Goal: Task Accomplishment & Management: Use online tool/utility

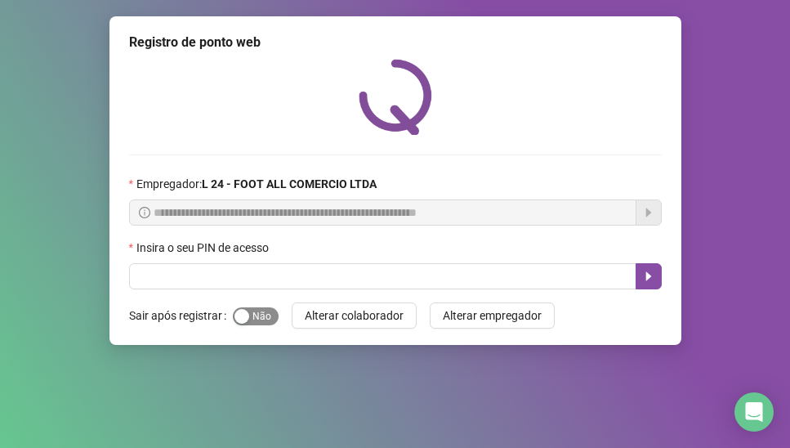
click at [257, 324] on span "Sim Não" at bounding box center [256, 316] width 46 height 18
click at [263, 314] on span "Sim Não" at bounding box center [256, 316] width 46 height 18
click at [242, 315] on div "button" at bounding box center [242, 316] width 15 height 15
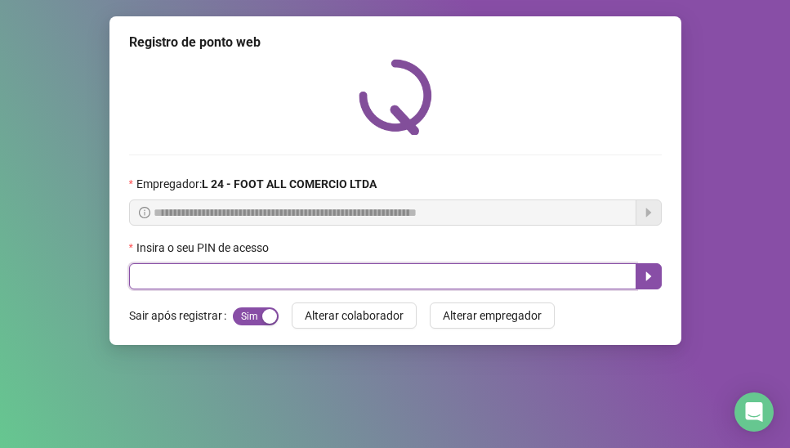
click at [256, 285] on input "text" at bounding box center [383, 276] width 508 height 26
type input "*****"
click at [644, 274] on icon "caret-right" at bounding box center [648, 276] width 13 height 13
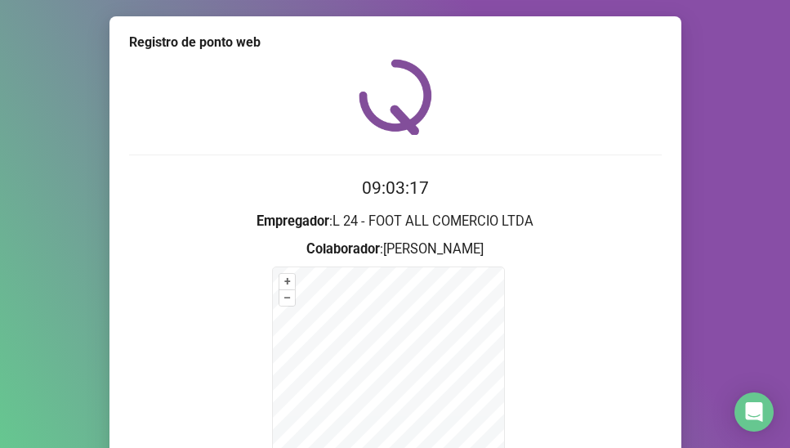
drag, startPoint x: 777, startPoint y: 248, endPoint x: 779, endPoint y: 324, distance: 76.0
click at [779, 324] on div "Registro de ponto web 09:03:17 Empregador : L 24 - FOOT ALL COMERCIO LTDA Colab…" at bounding box center [395, 224] width 790 height 448
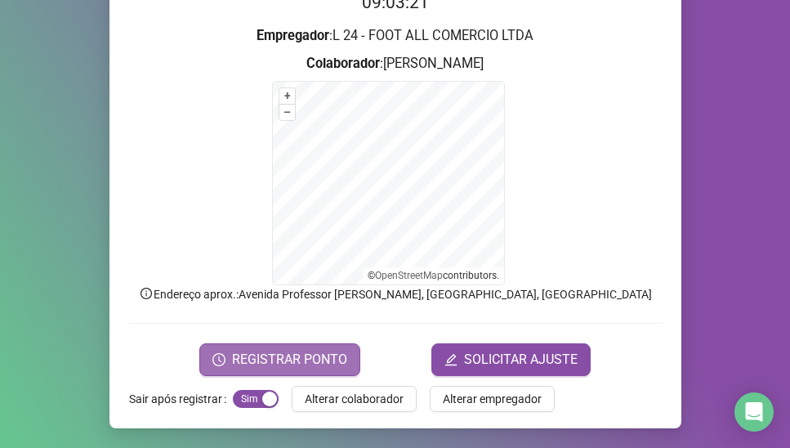
click at [286, 362] on span "REGISTRAR PONTO" at bounding box center [289, 360] width 115 height 20
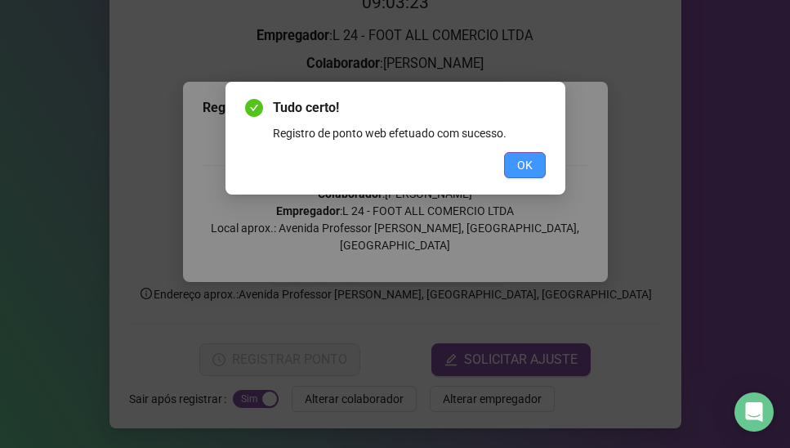
click at [522, 169] on span "OK" at bounding box center [525, 165] width 16 height 18
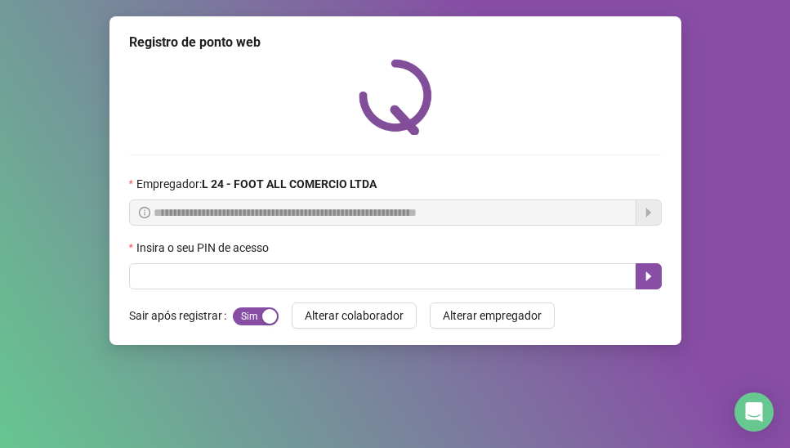
scroll to position [0, 0]
click at [593, 119] on div at bounding box center [395, 97] width 533 height 76
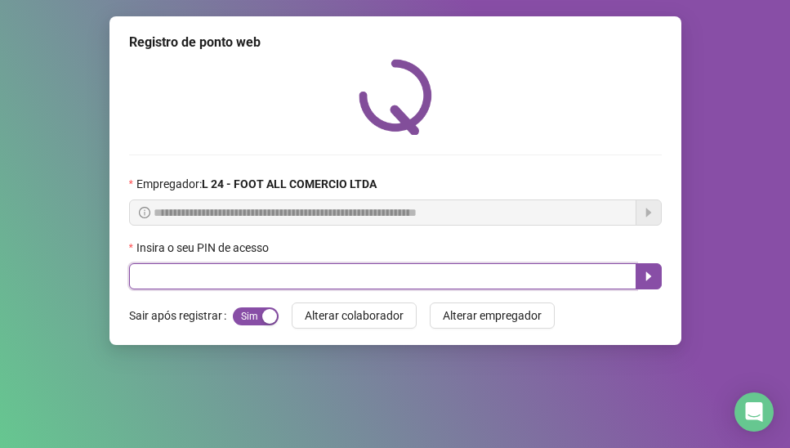
click at [206, 266] on input "text" at bounding box center [383, 276] width 508 height 26
click at [648, 280] on icon "caret-right" at bounding box center [648, 276] width 13 height 13
type input "*****"
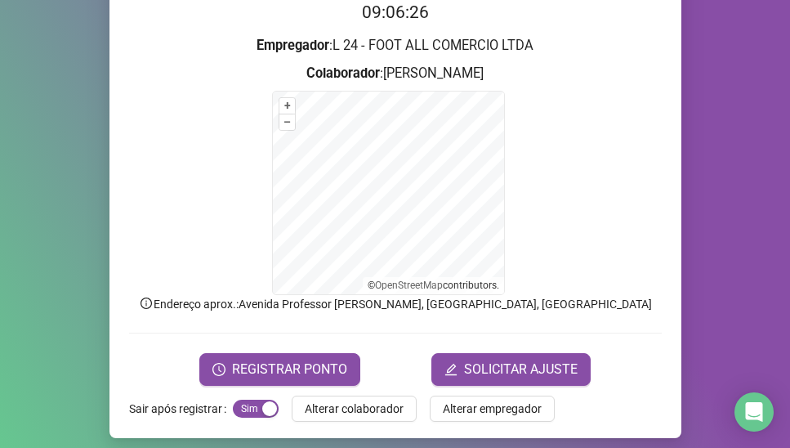
scroll to position [186, 0]
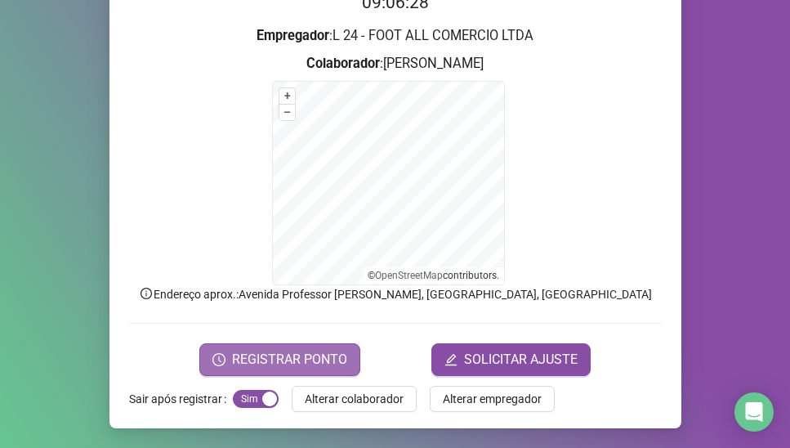
click at [313, 355] on span "REGISTRAR PONTO" at bounding box center [289, 360] width 115 height 20
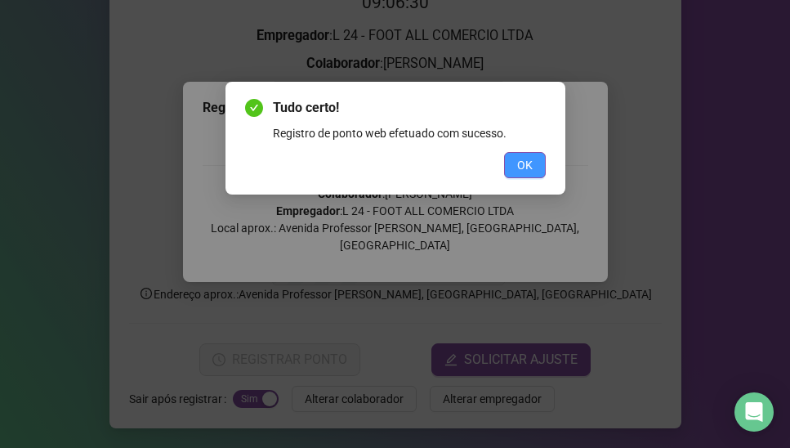
click at [516, 171] on button "OK" at bounding box center [525, 165] width 42 height 26
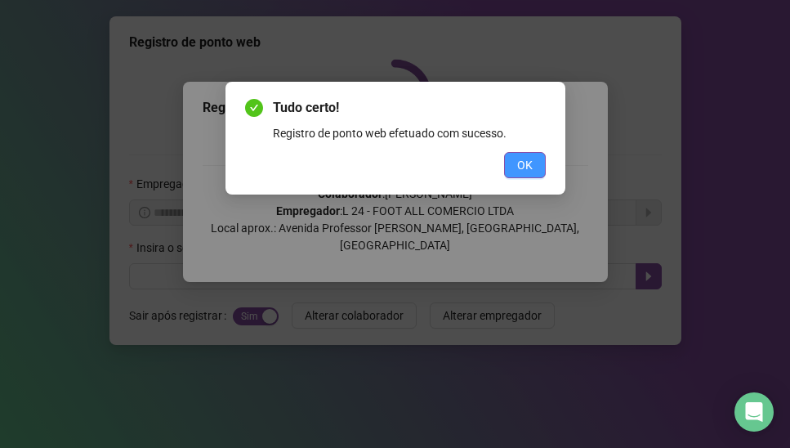
scroll to position [0, 0]
